Goal: Information Seeking & Learning: Learn about a topic

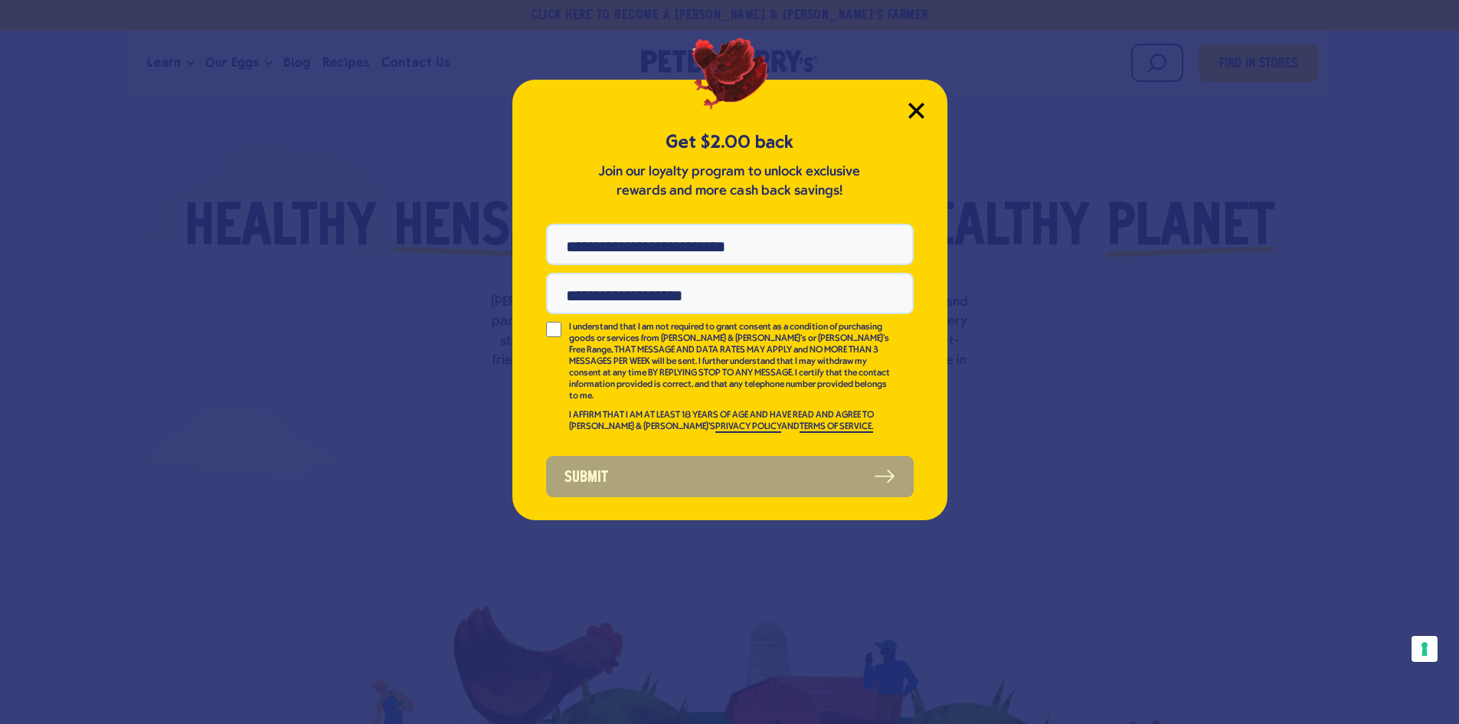
click at [915, 107] on icon "Close Modal" at bounding box center [916, 111] width 16 height 16
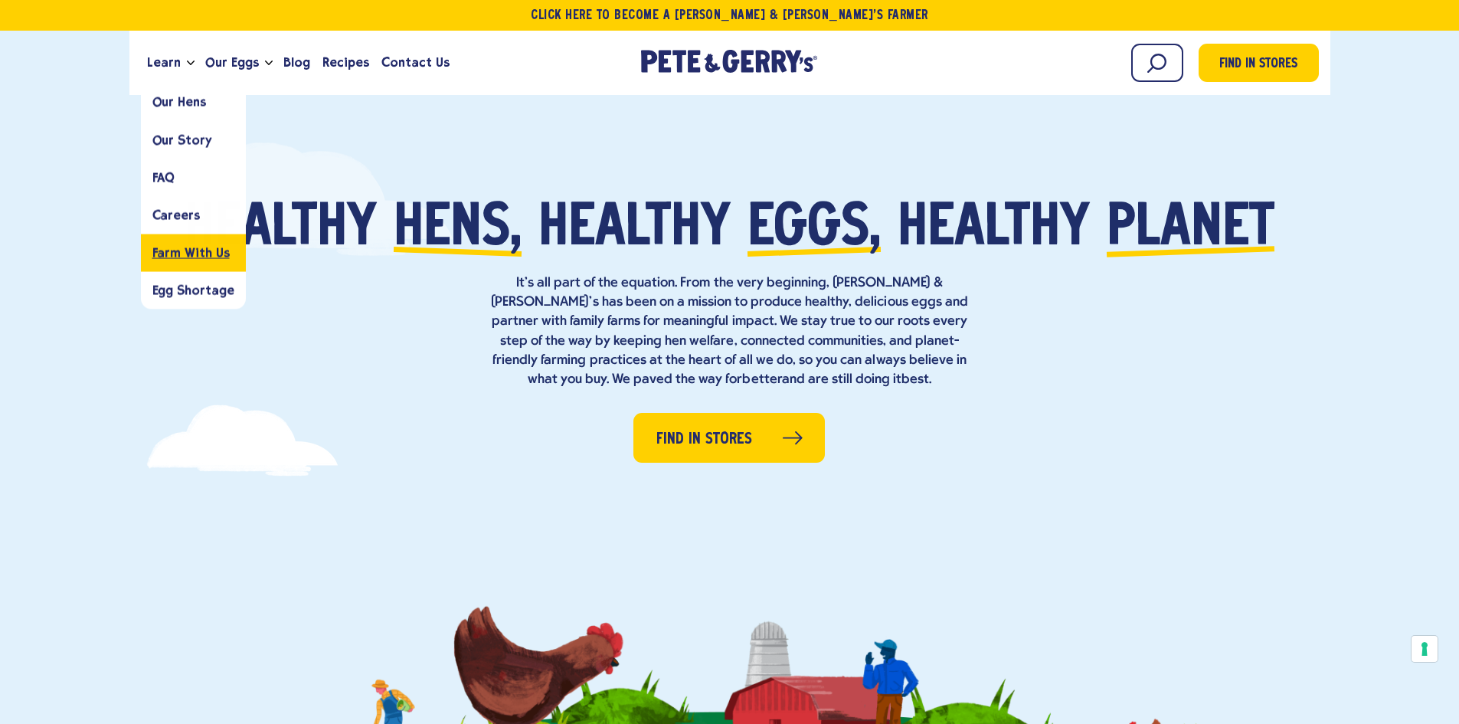
click at [191, 258] on span "Farm With Us" at bounding box center [190, 252] width 77 height 15
click at [178, 102] on span "Our Hens" at bounding box center [179, 102] width 54 height 15
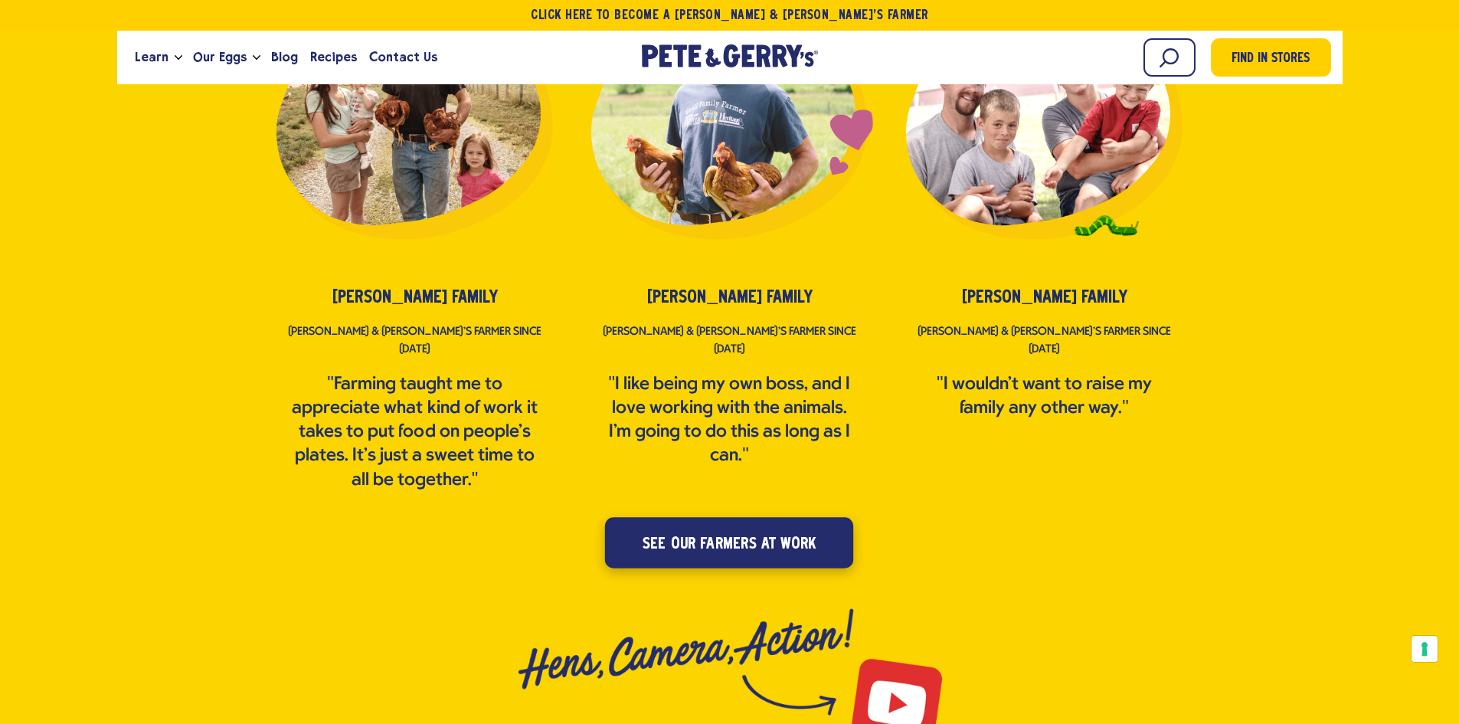
scroll to position [3063, 0]
click at [694, 531] on span "see our farmers at work" at bounding box center [728, 543] width 173 height 25
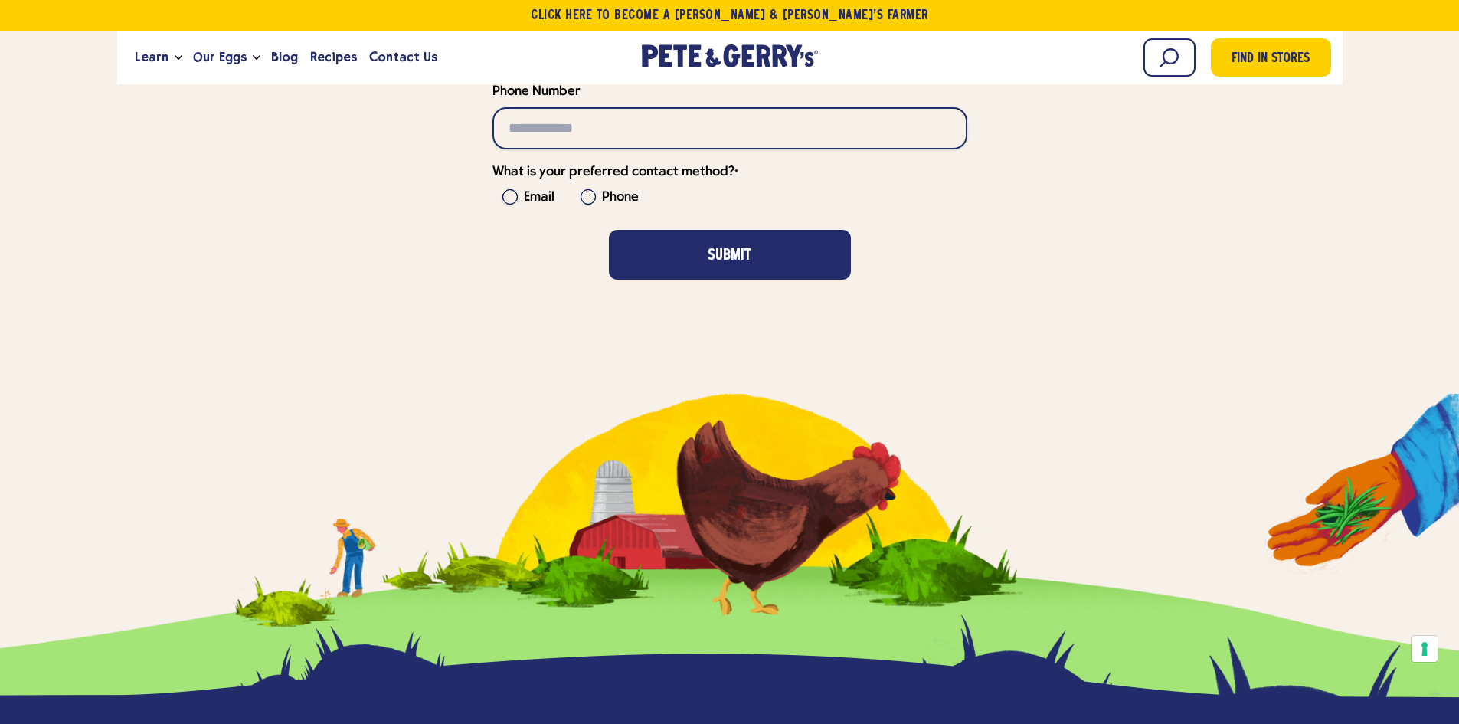
scroll to position [5743, 0]
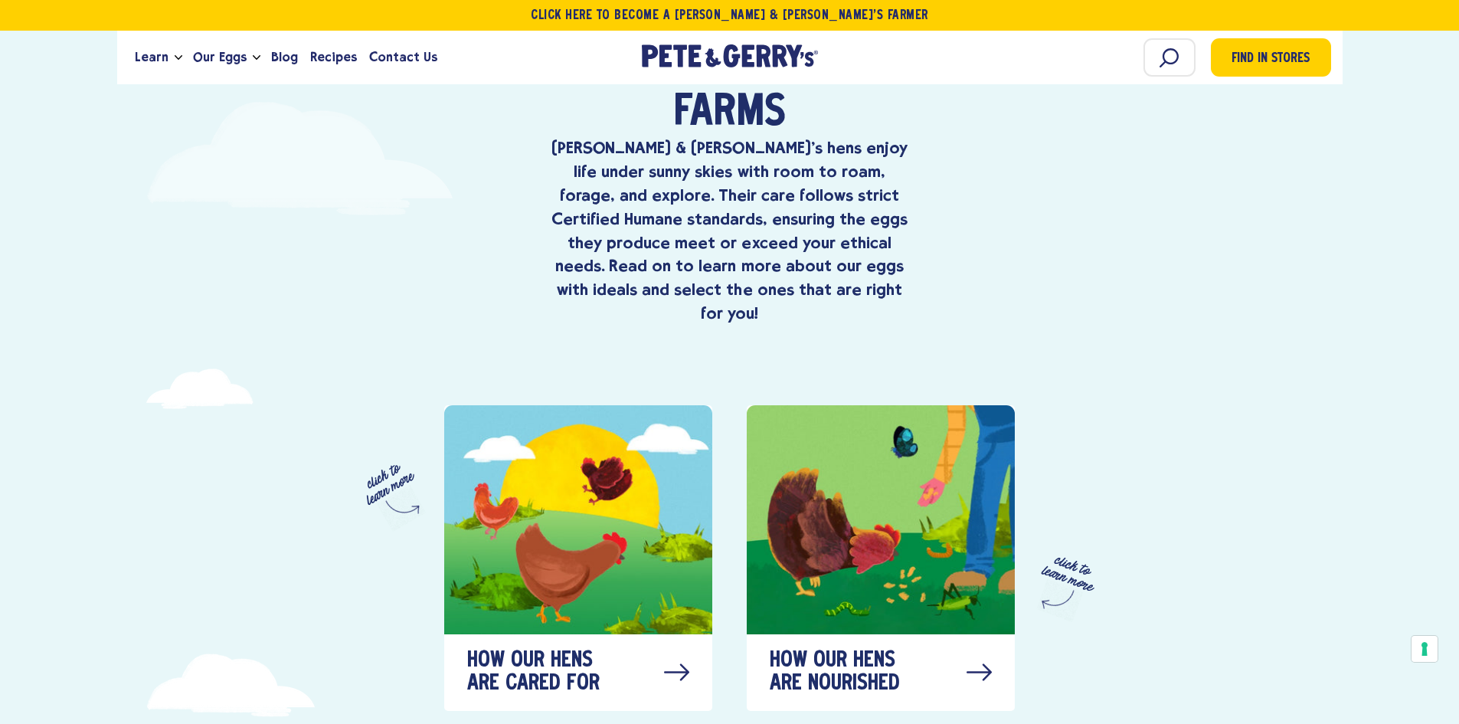
scroll to position [383, 0]
